Goal: Find specific page/section: Find specific page/section

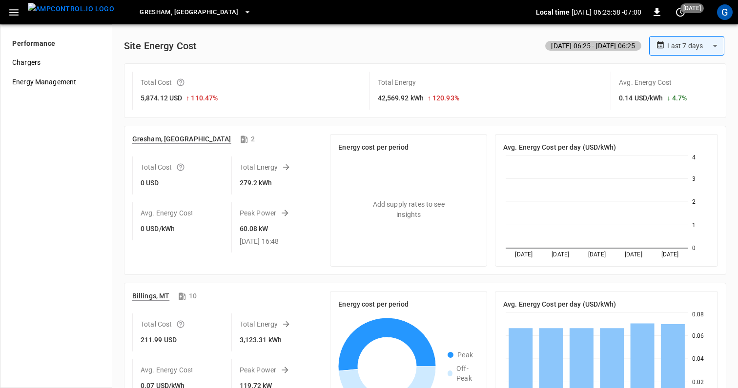
click at [18, 10] on icon "button" at bounding box center [14, 12] width 12 height 12
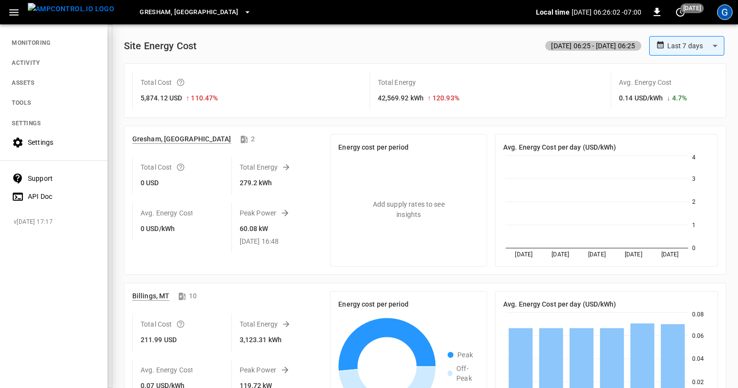
click at [720, 14] on div "G" at bounding box center [725, 12] width 16 height 16
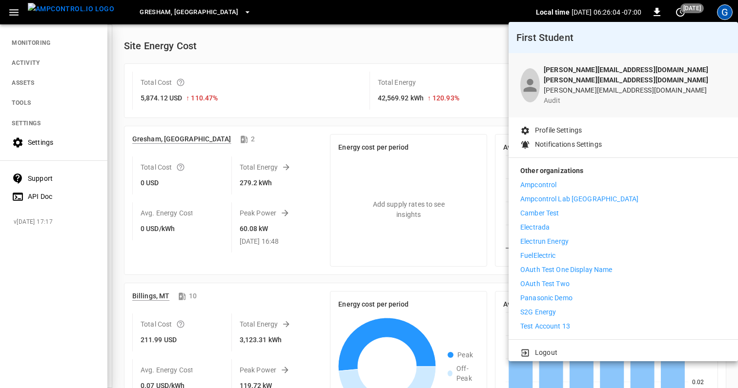
click at [414, 43] on div at bounding box center [369, 194] width 738 height 388
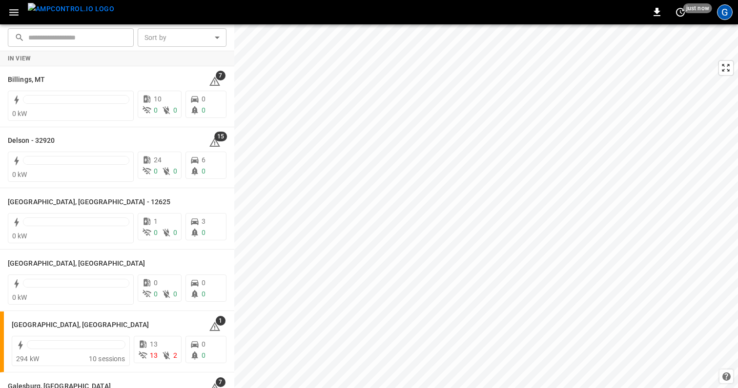
click at [729, 13] on div "G" at bounding box center [725, 12] width 16 height 16
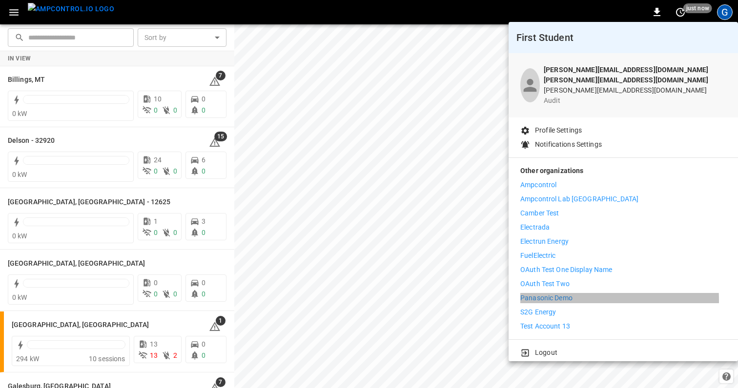
click at [550, 294] on p "Panasonic Demo" at bounding box center [546, 298] width 52 height 10
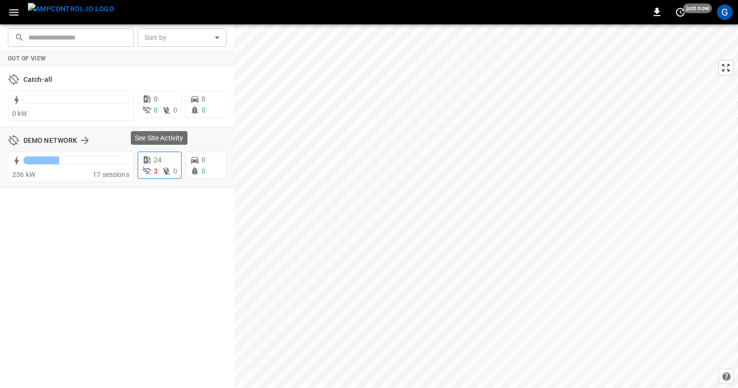
click at [160, 167] on div "3 0" at bounding box center [159, 171] width 35 height 10
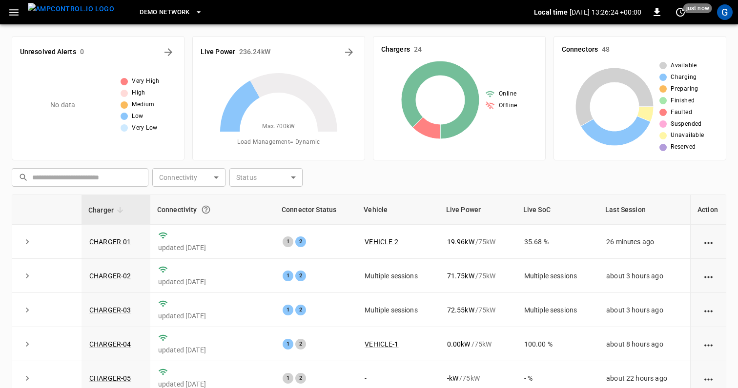
click at [6, 0] on div "DEMO NETWORK Local time 2025-09-12 13:26:24 +00:00 0 just now G" at bounding box center [369, 12] width 738 height 24
click at [9, 14] on icon "button" at bounding box center [14, 12] width 12 height 12
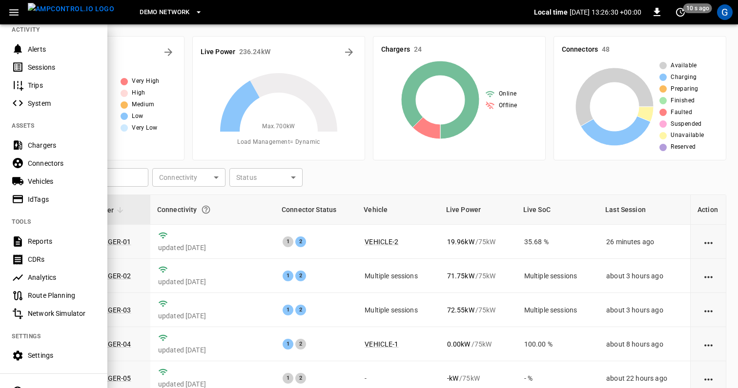
scroll to position [124, 0]
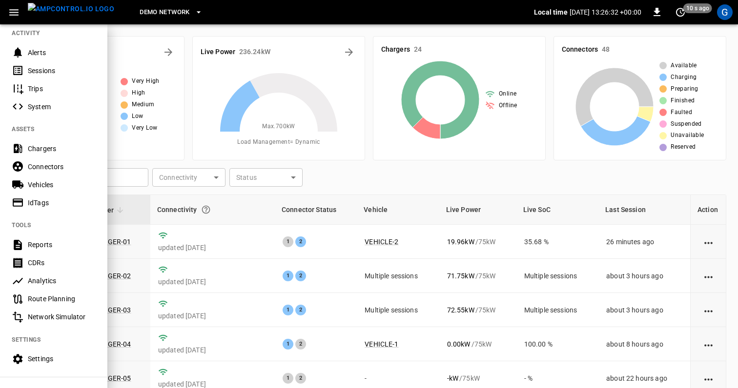
click at [40, 281] on div "Analytics" at bounding box center [62, 281] width 68 height 10
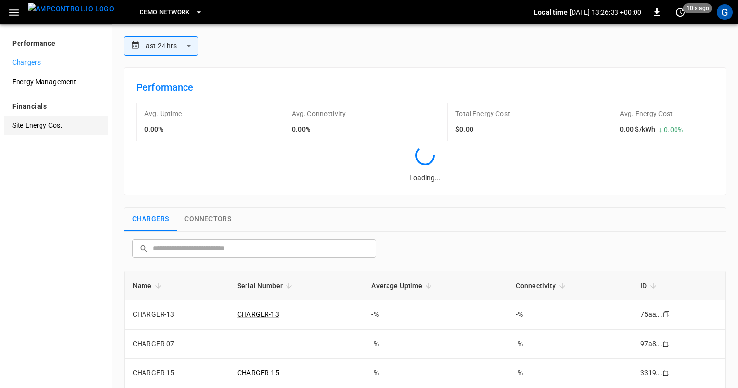
click at [53, 126] on span "Site Energy Cost" at bounding box center [56, 126] width 88 height 10
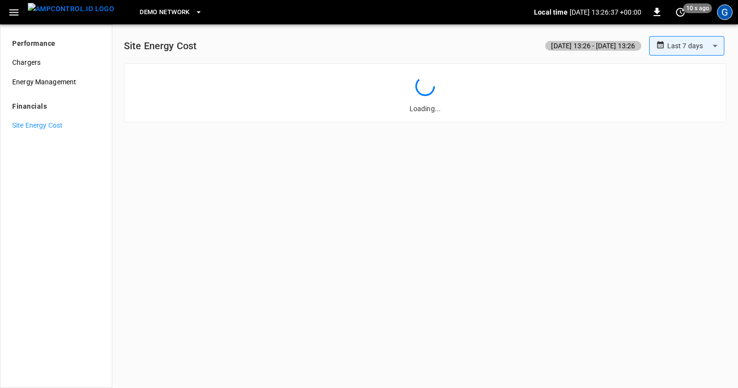
click at [725, 12] on div "G" at bounding box center [725, 12] width 16 height 16
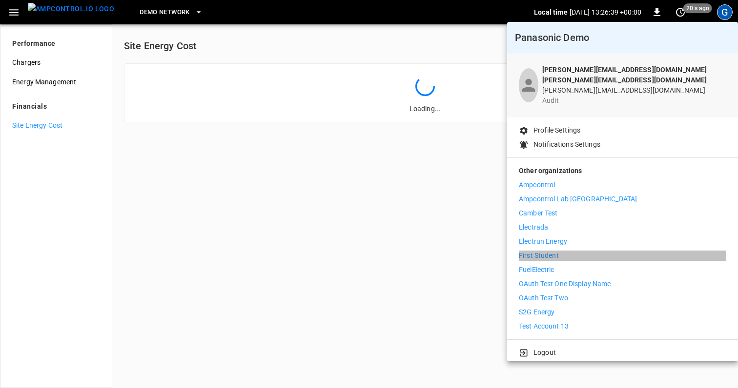
click at [631, 251] on li "First Student" at bounding box center [622, 256] width 207 height 10
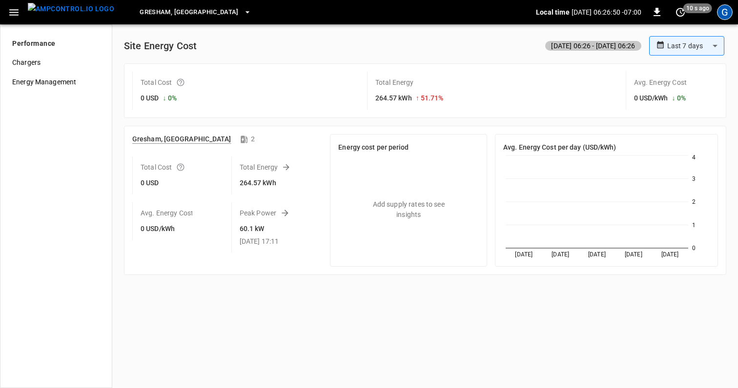
click at [724, 11] on div "G" at bounding box center [725, 12] width 16 height 16
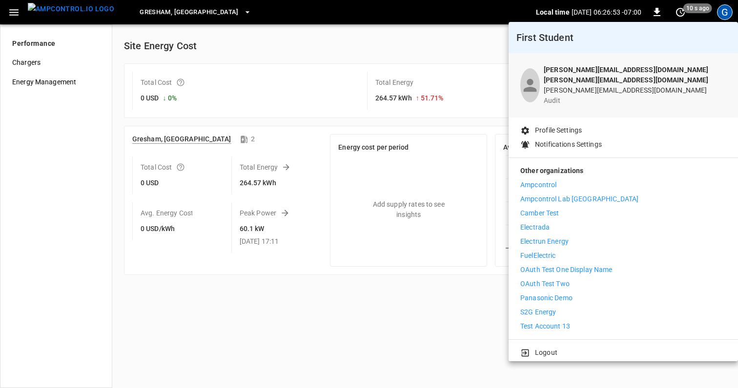
click at [290, 38] on div at bounding box center [369, 194] width 738 height 388
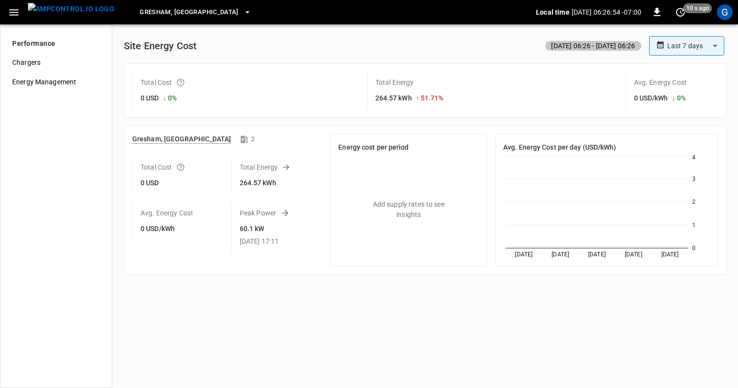
click at [159, 7] on span "Gresham, [GEOGRAPHIC_DATA]" at bounding box center [189, 12] width 99 height 11
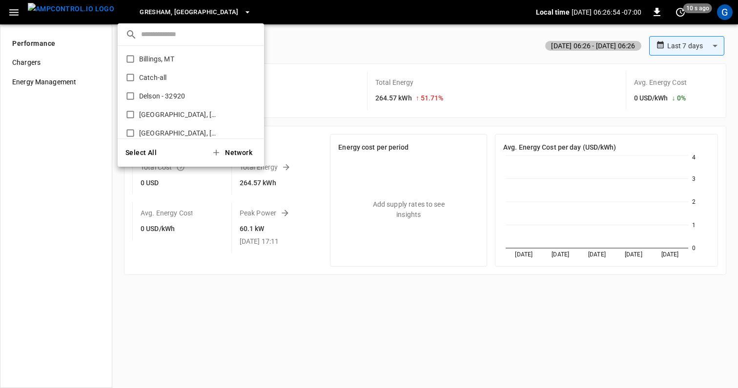
scroll to position [127, 0]
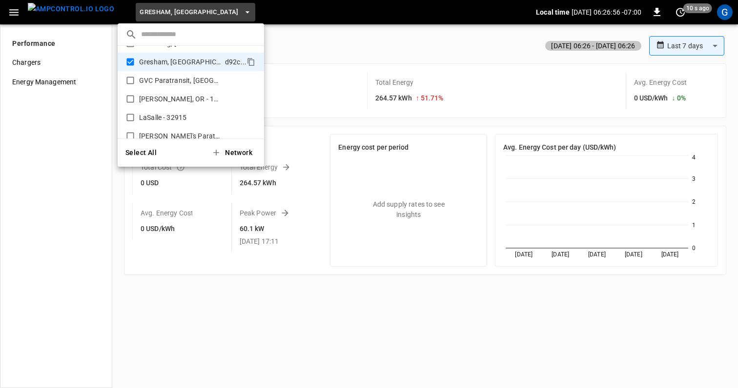
click at [309, 54] on div at bounding box center [369, 194] width 738 height 388
